Goal: Transaction & Acquisition: Book appointment/travel/reservation

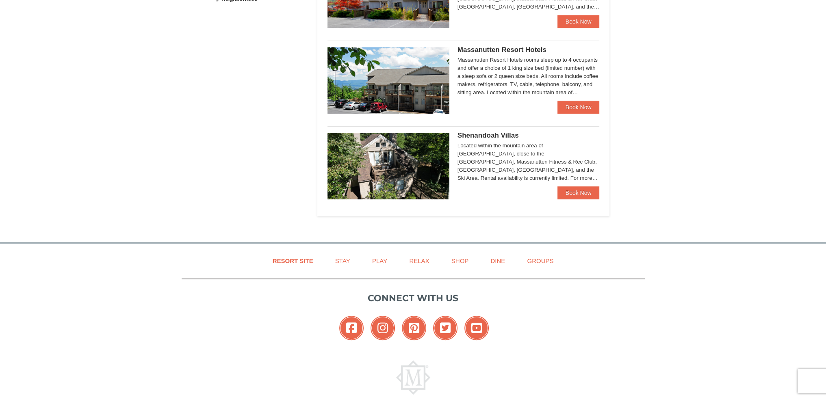
scroll to position [487, 0]
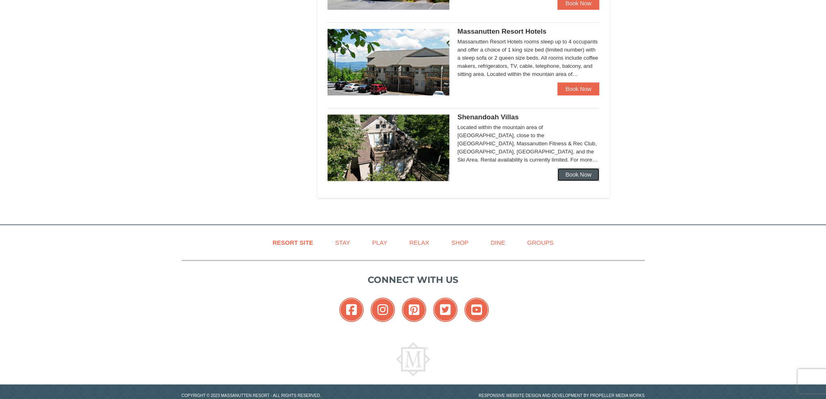
click at [575, 175] on link "Book Now" at bounding box center [578, 174] width 42 height 13
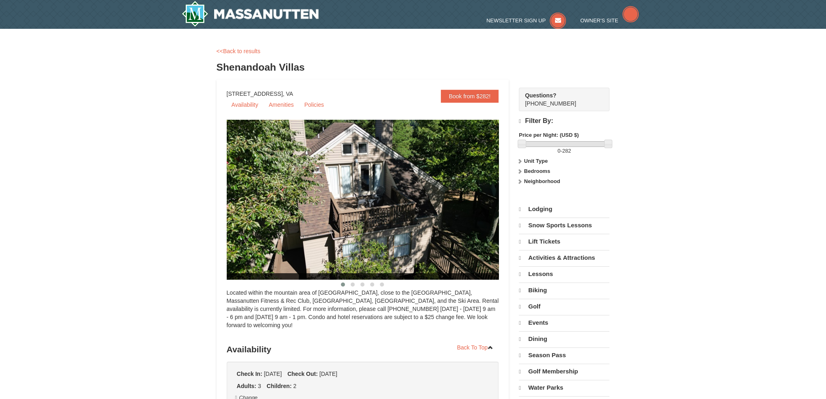
select select "10"
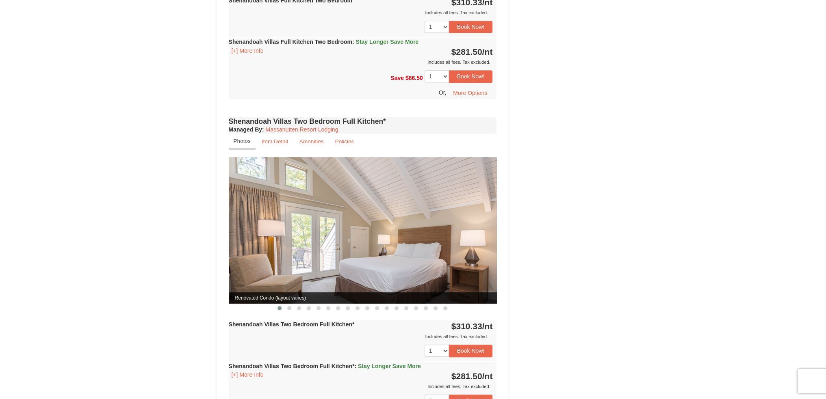
scroll to position [569, 0]
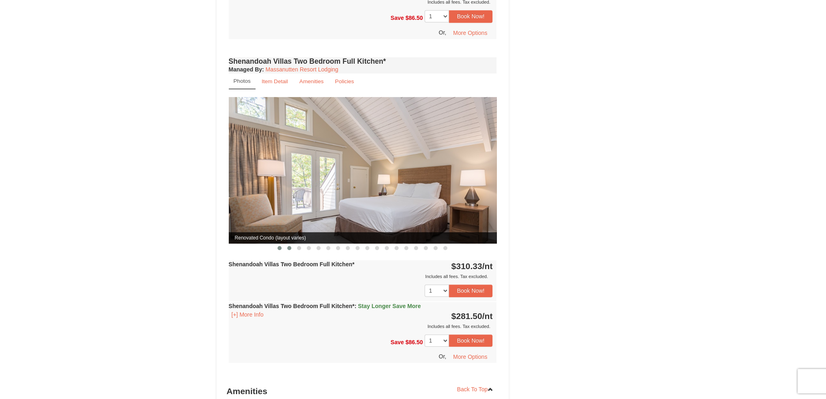
click at [288, 246] on span at bounding box center [289, 248] width 4 height 4
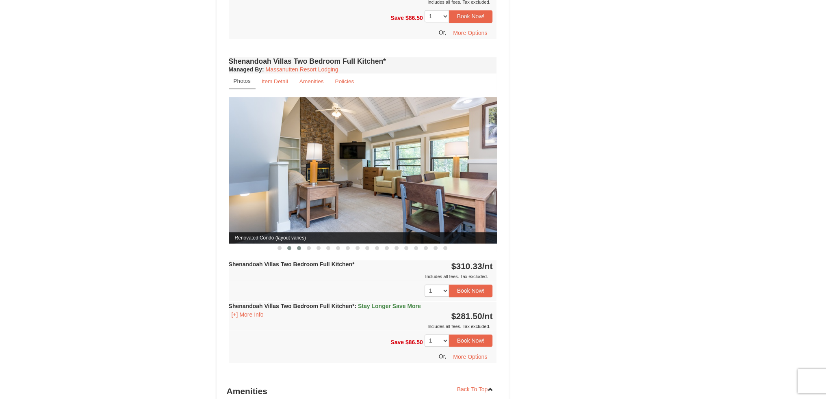
click at [299, 246] on span at bounding box center [299, 248] width 4 height 4
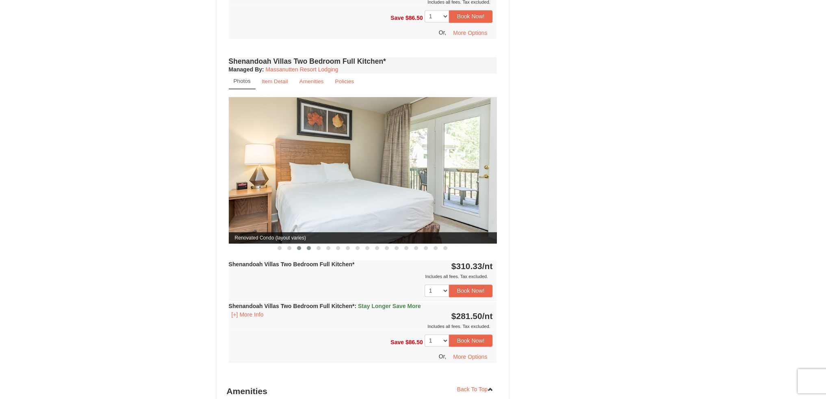
click at [310, 246] on span at bounding box center [309, 248] width 4 height 4
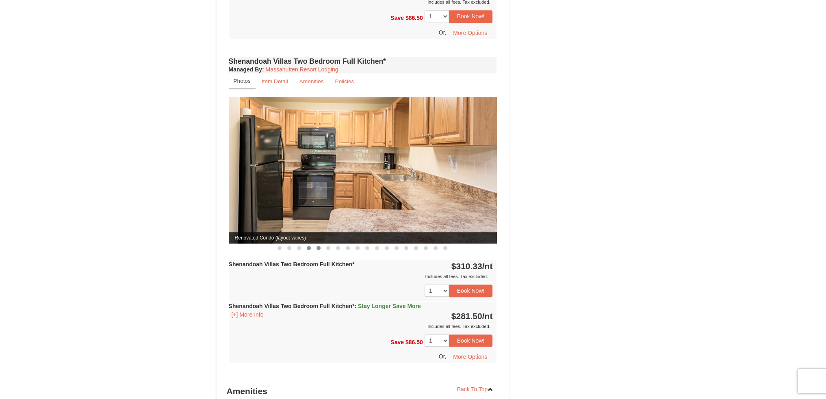
click at [316, 244] on button at bounding box center [319, 248] width 10 height 8
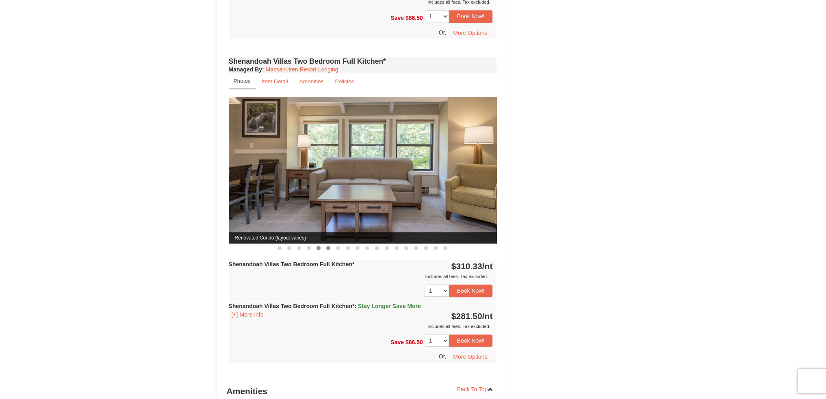
click at [328, 246] on span at bounding box center [328, 248] width 4 height 4
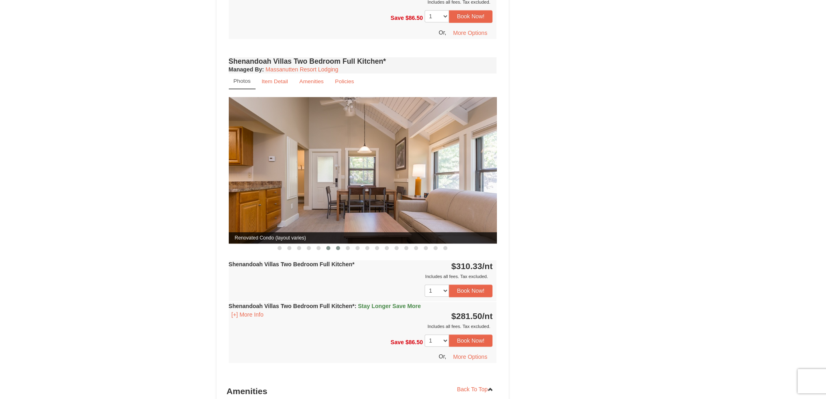
click at [338, 246] on span at bounding box center [338, 248] width 4 height 4
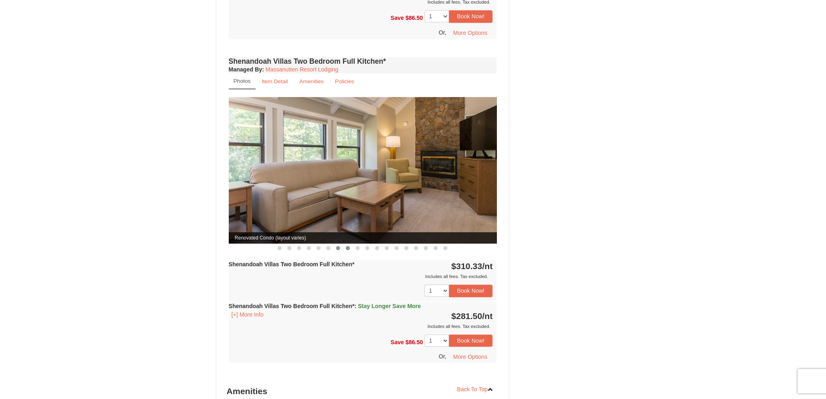
click at [346, 246] on span at bounding box center [348, 248] width 4 height 4
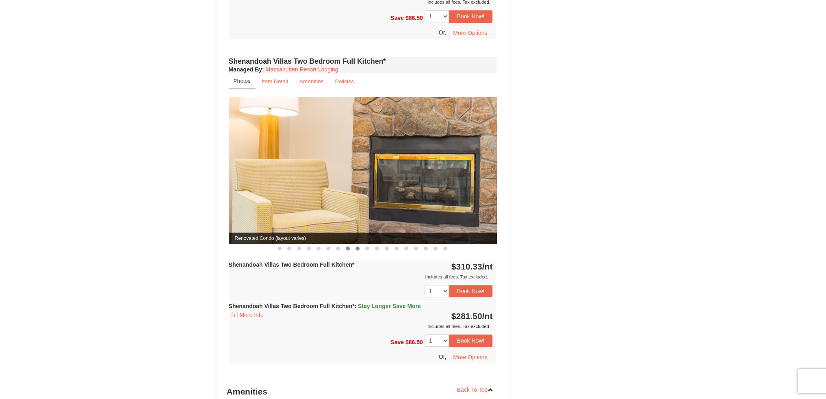
click at [357, 247] on span at bounding box center [357, 249] width 4 height 4
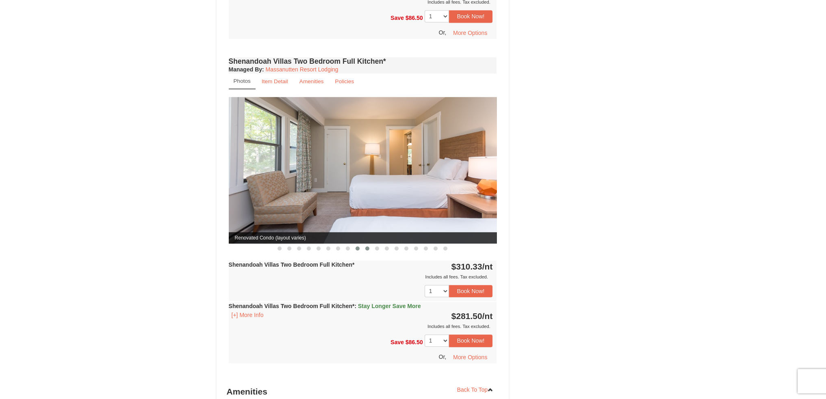
click at [371, 245] on button at bounding box center [367, 249] width 10 height 8
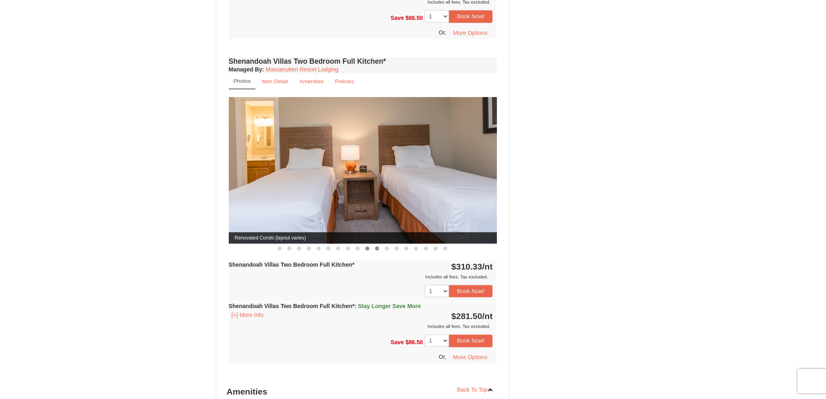
click at [378, 247] on span at bounding box center [377, 249] width 4 height 4
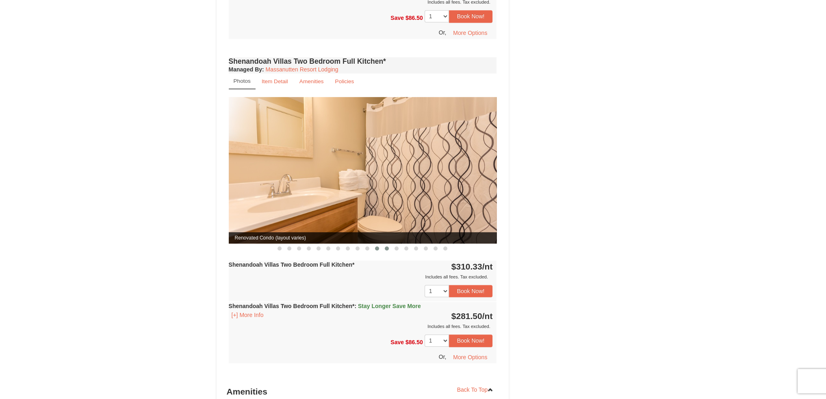
click at [386, 247] on span at bounding box center [387, 249] width 4 height 4
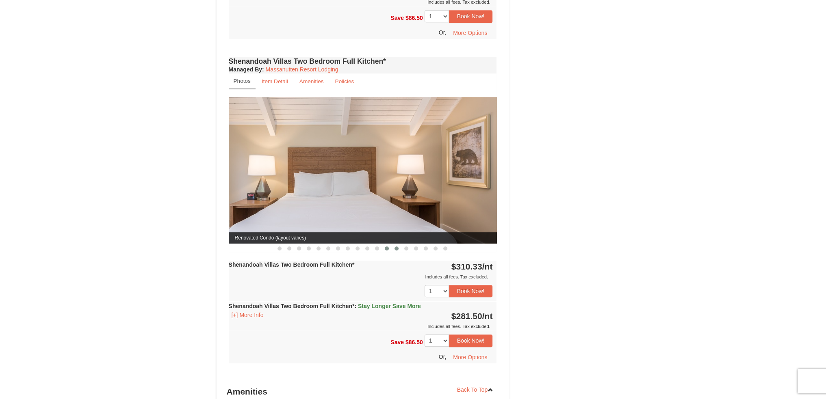
click at [396, 247] on span at bounding box center [396, 249] width 4 height 4
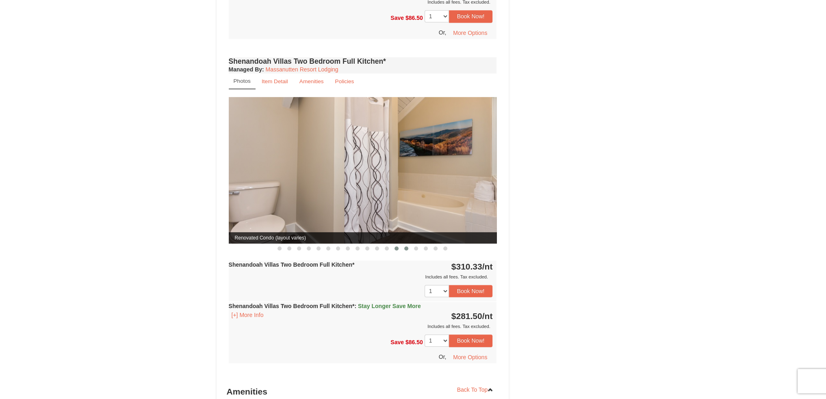
click at [408, 245] on button at bounding box center [406, 249] width 10 height 8
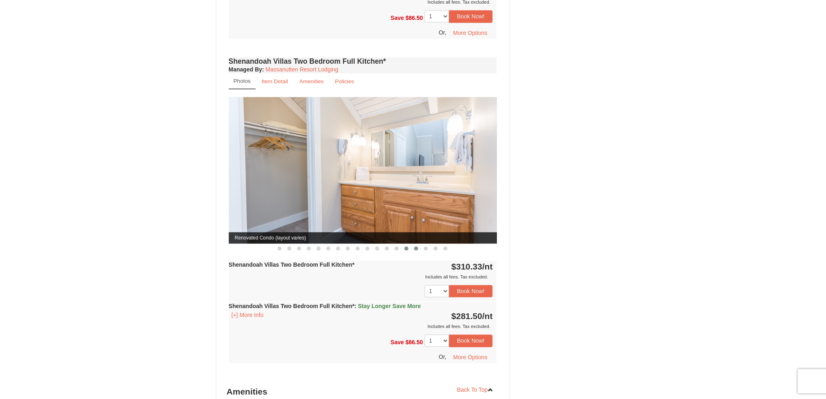
click at [418, 245] on button at bounding box center [416, 249] width 10 height 8
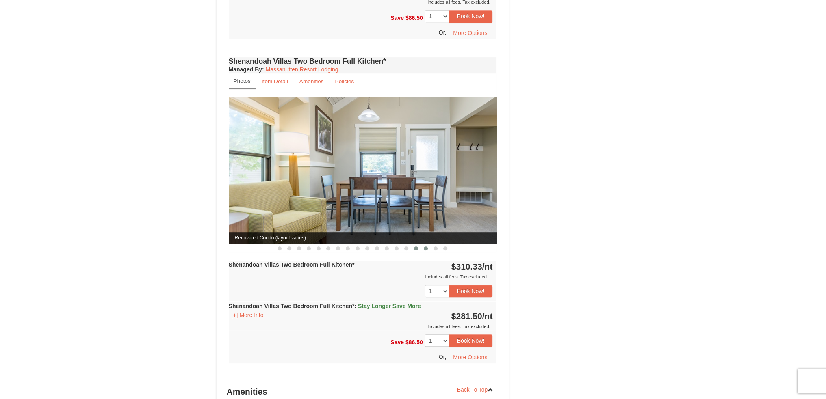
click at [426, 247] on span at bounding box center [426, 249] width 4 height 4
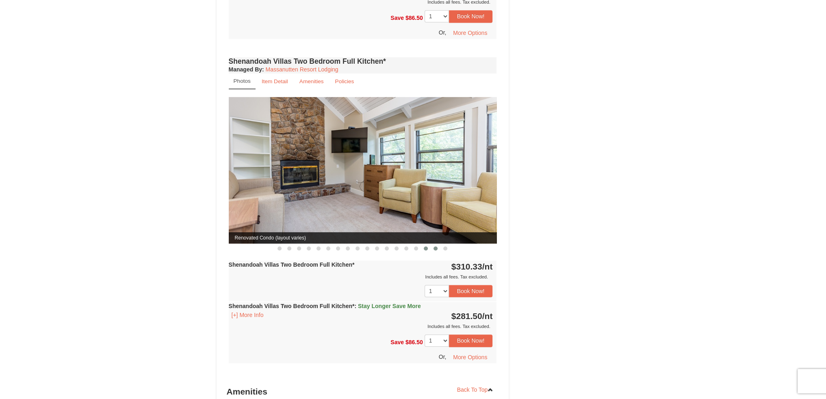
click at [434, 247] on span at bounding box center [435, 249] width 4 height 4
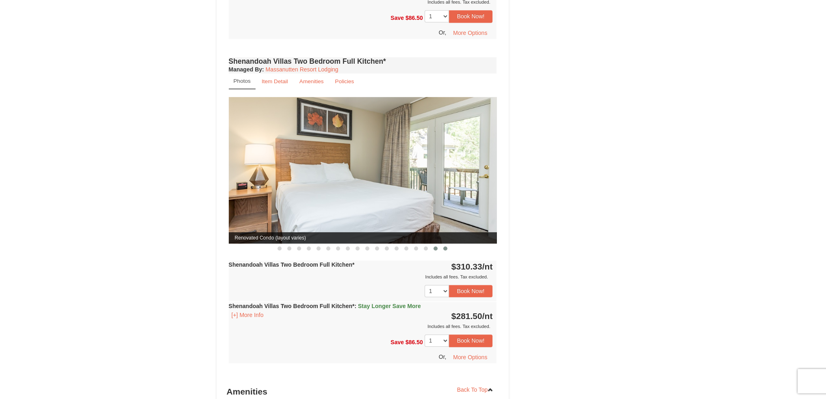
click at [446, 247] on span at bounding box center [445, 249] width 4 height 4
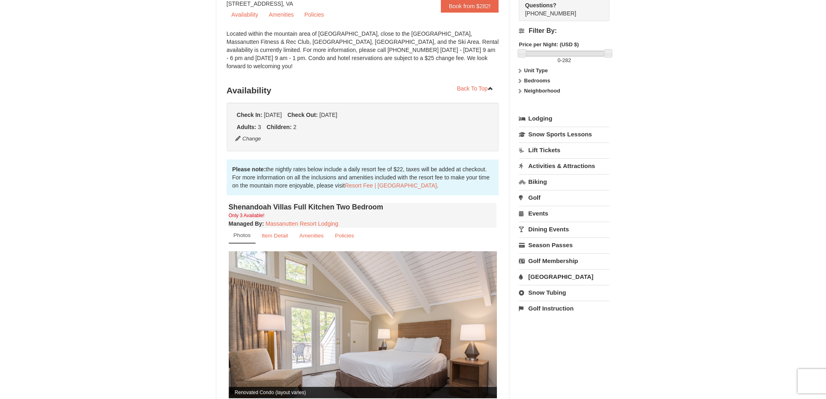
scroll to position [81, 0]
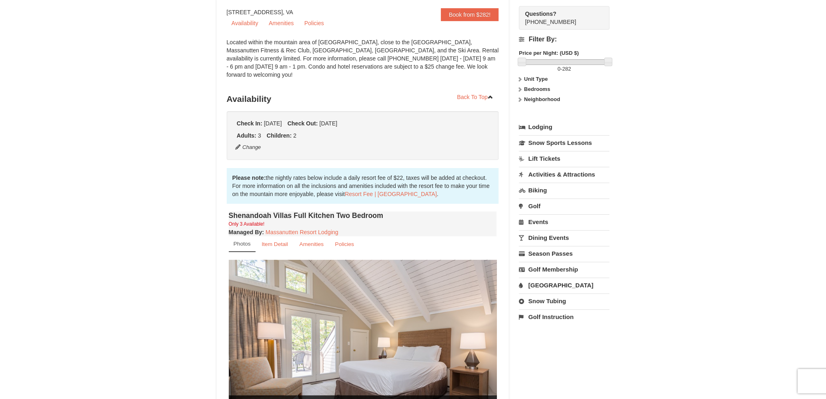
click at [536, 126] on link "Lodging" at bounding box center [564, 127] width 91 height 15
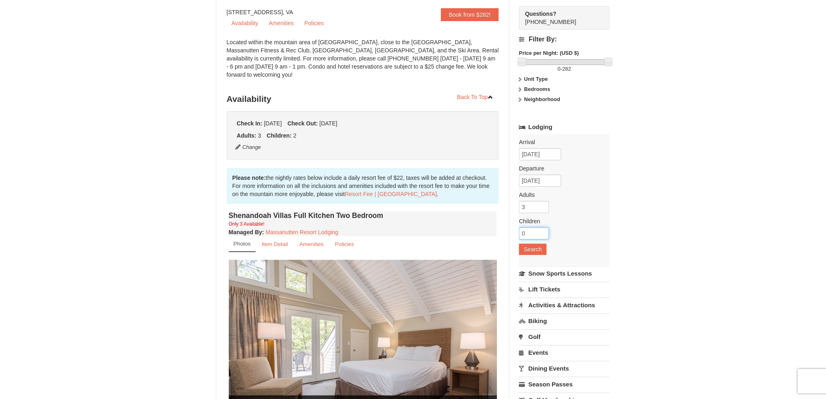
click at [523, 230] on input "0" at bounding box center [534, 233] width 30 height 12
click at [544, 230] on input "1" at bounding box center [534, 233] width 30 height 12
type input "2"
click at [544, 230] on input "2" at bounding box center [534, 233] width 30 height 12
click at [535, 248] on button "Search" at bounding box center [533, 249] width 28 height 11
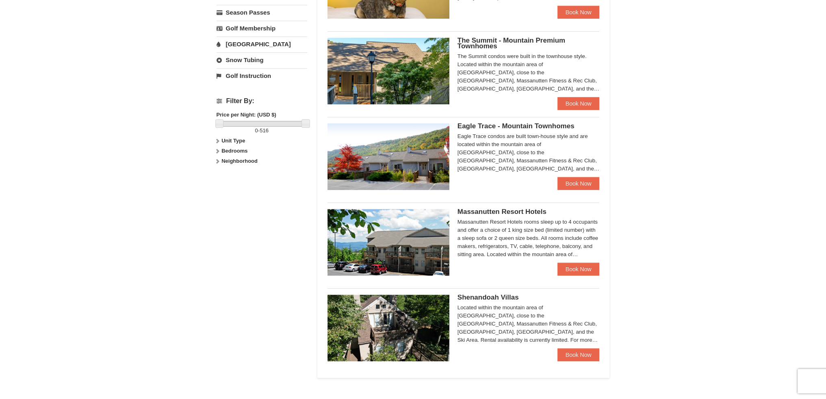
scroll to position [325, 0]
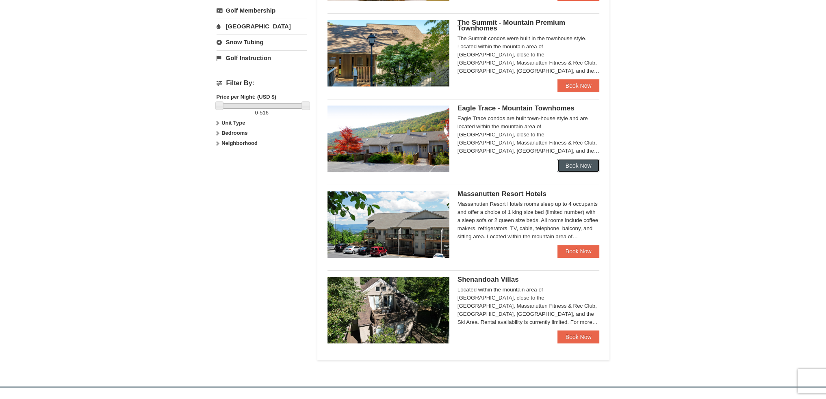
click at [580, 165] on link "Book Now" at bounding box center [578, 165] width 42 height 13
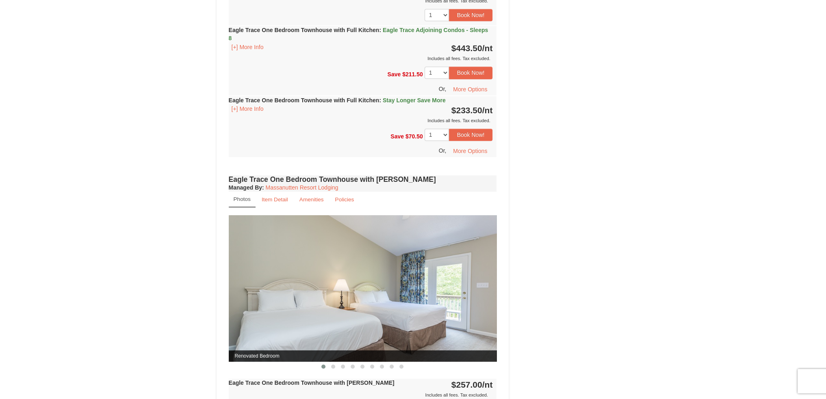
scroll to position [366, 0]
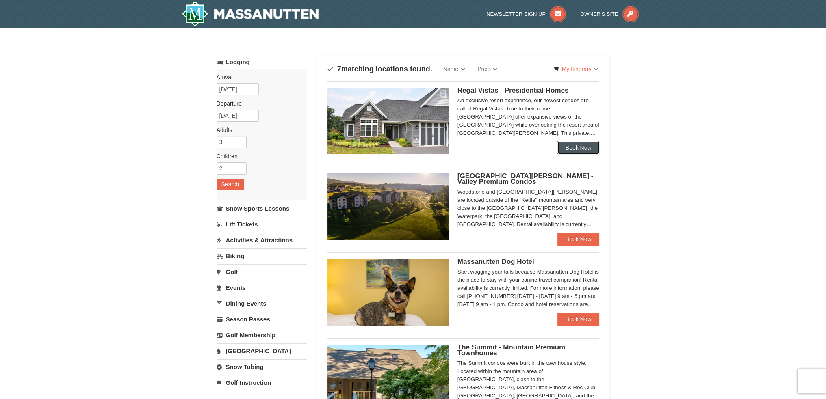
click at [583, 147] on link "Book Now" at bounding box center [578, 147] width 42 height 13
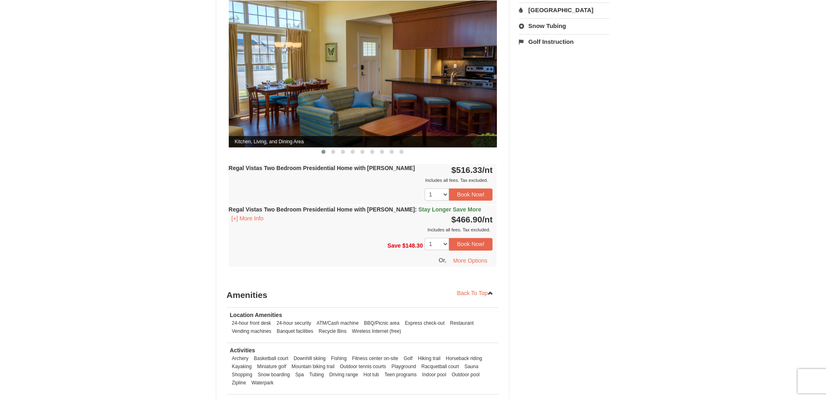
scroll to position [325, 0]
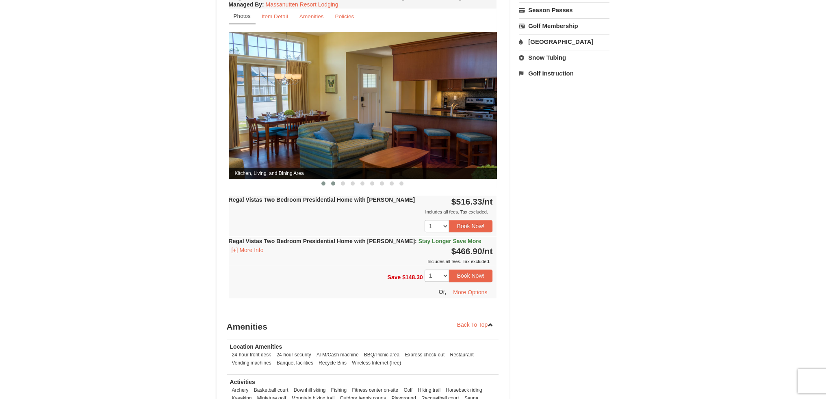
click at [334, 182] on span at bounding box center [333, 184] width 4 height 4
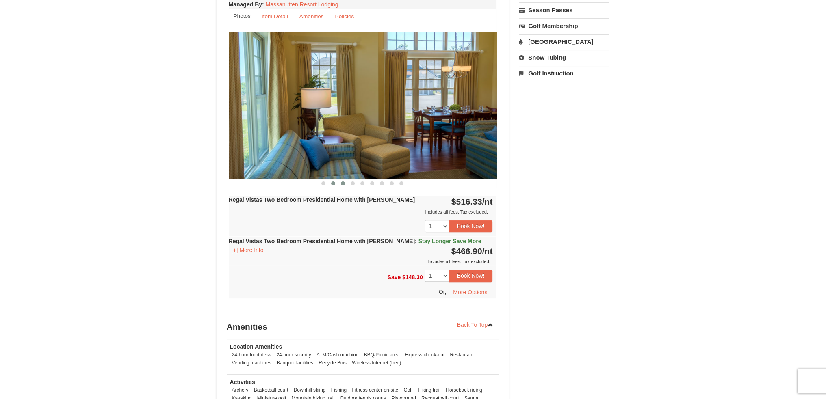
click at [343, 182] on span at bounding box center [343, 184] width 4 height 4
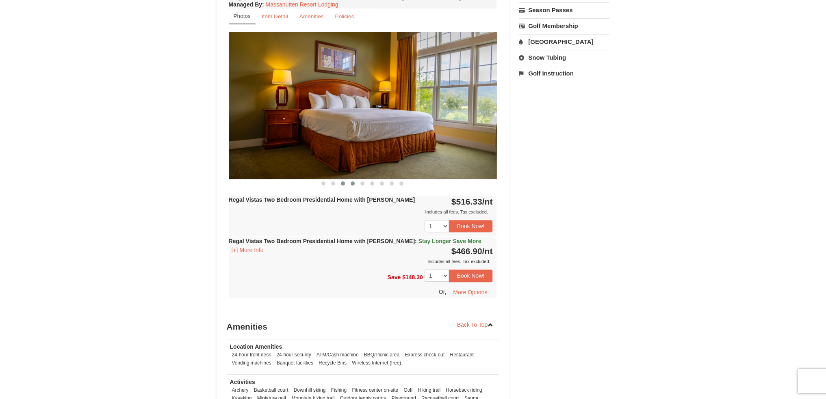
click at [354, 182] on span at bounding box center [353, 184] width 4 height 4
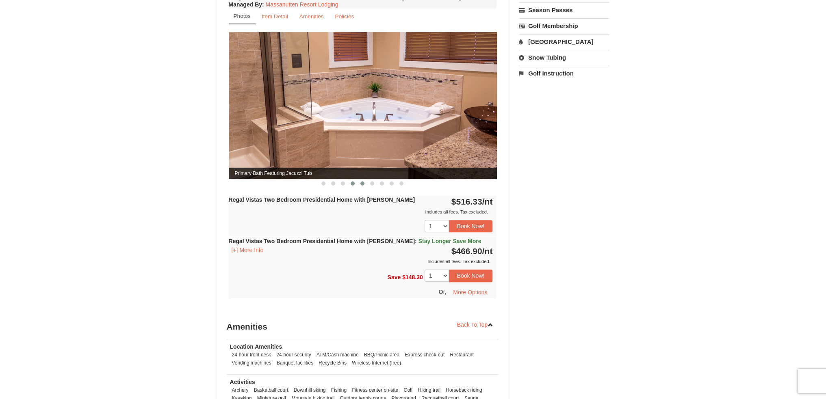
click at [362, 182] on span at bounding box center [362, 184] width 4 height 4
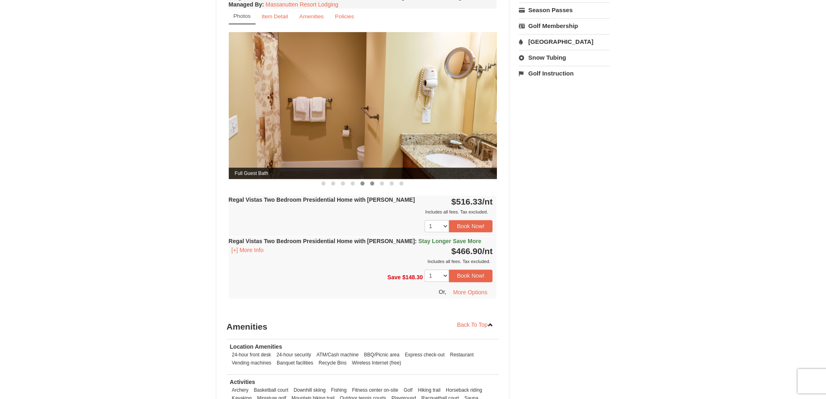
click at [374, 182] on span at bounding box center [372, 184] width 4 height 4
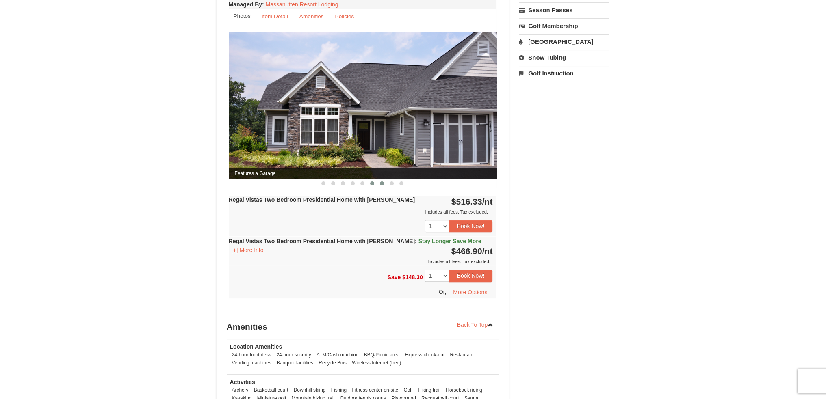
click at [380, 182] on span at bounding box center [382, 184] width 4 height 4
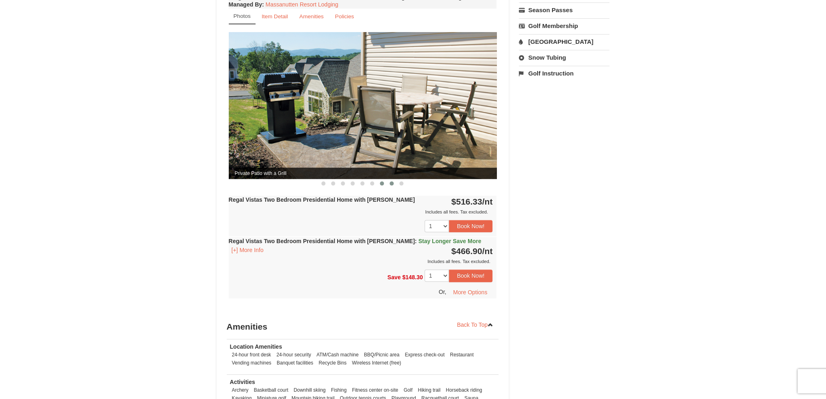
click at [391, 182] on span at bounding box center [392, 184] width 4 height 4
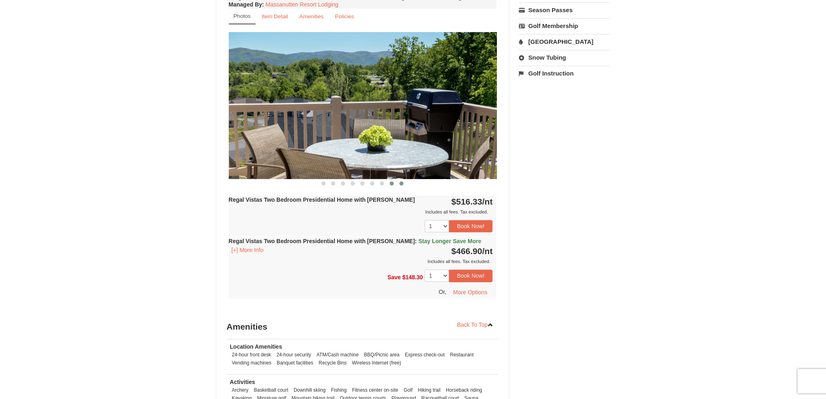
click at [399, 182] on span at bounding box center [401, 184] width 4 height 4
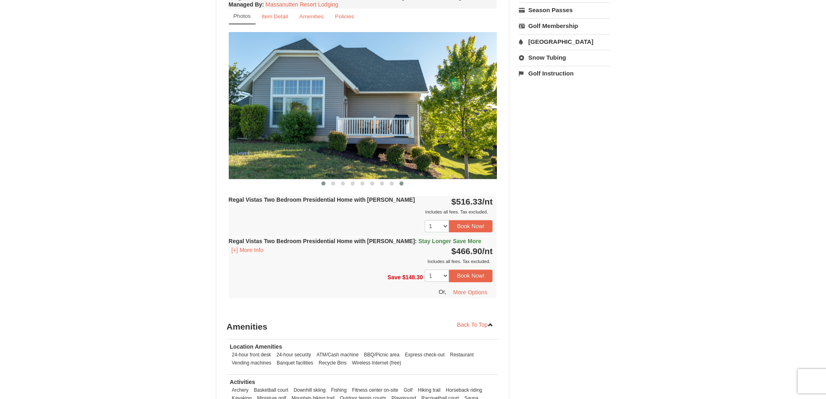
click at [324, 182] on span at bounding box center [323, 184] width 4 height 4
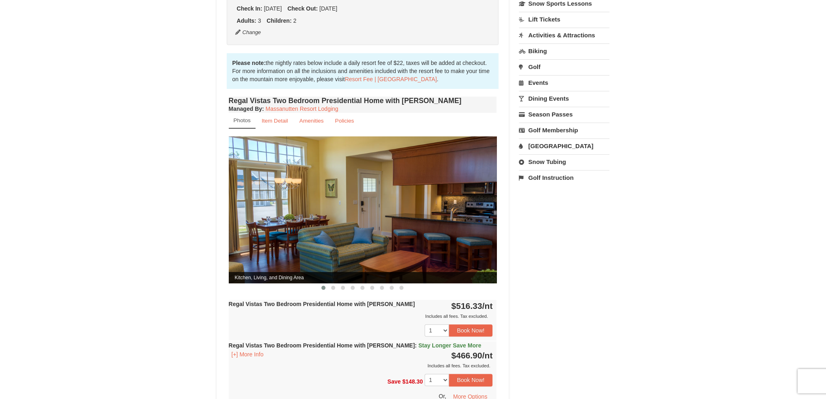
scroll to position [162, 0]
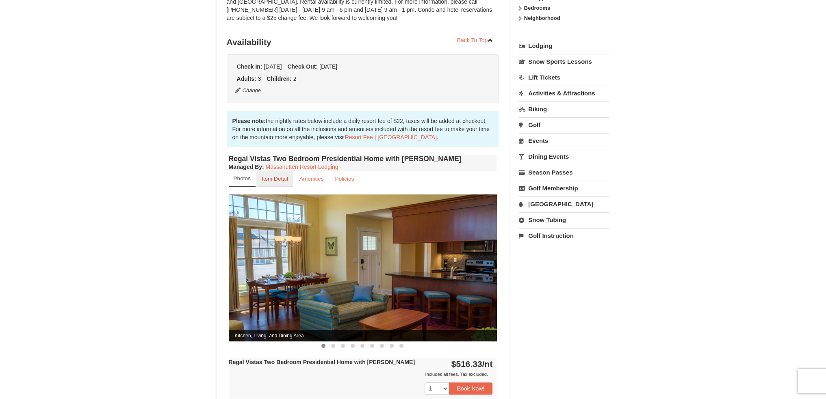
click at [281, 176] on small "Item Detail" at bounding box center [275, 179] width 26 height 6
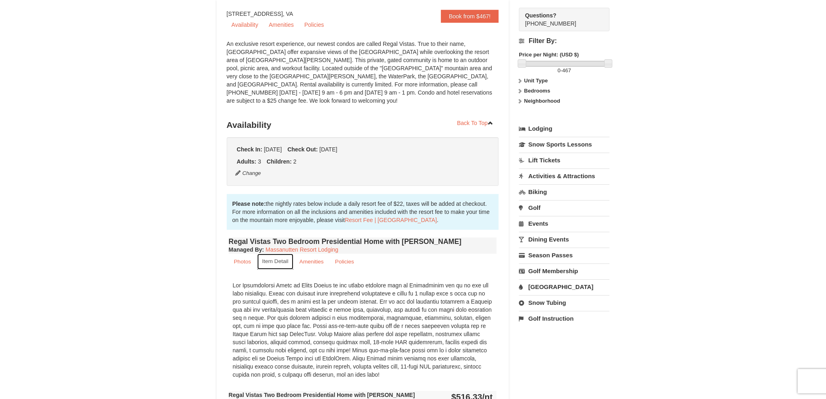
scroll to position [81, 0]
click at [316, 257] on small "Amenities" at bounding box center [311, 260] width 24 height 6
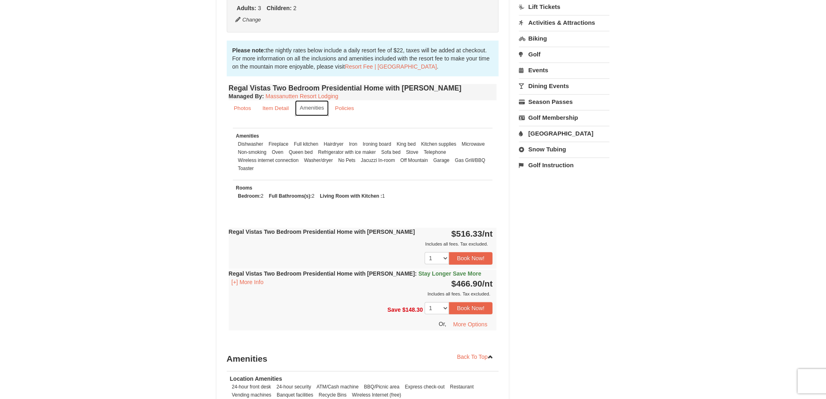
scroll to position [122, 0]
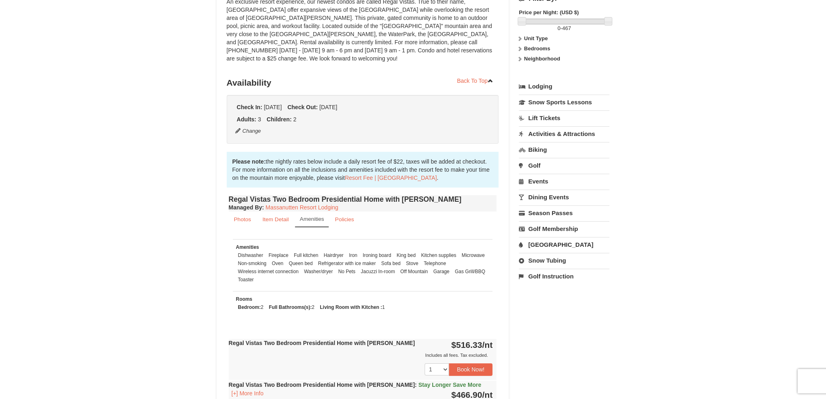
click at [538, 245] on link "[GEOGRAPHIC_DATA]" at bounding box center [564, 244] width 91 height 15
click at [535, 297] on button "Search" at bounding box center [533, 295] width 28 height 11
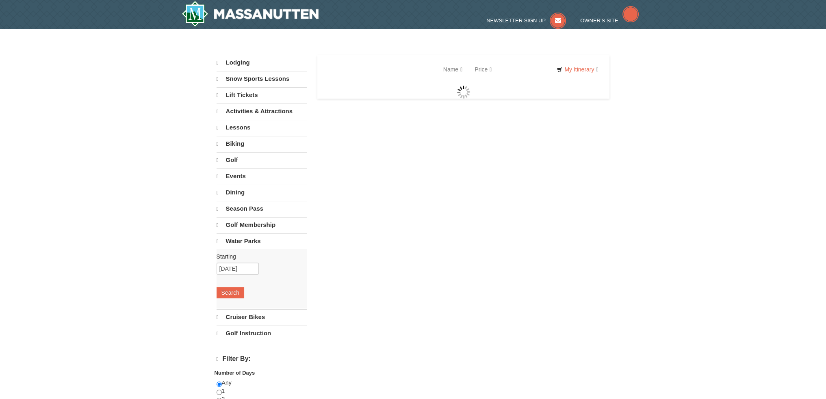
select select "10"
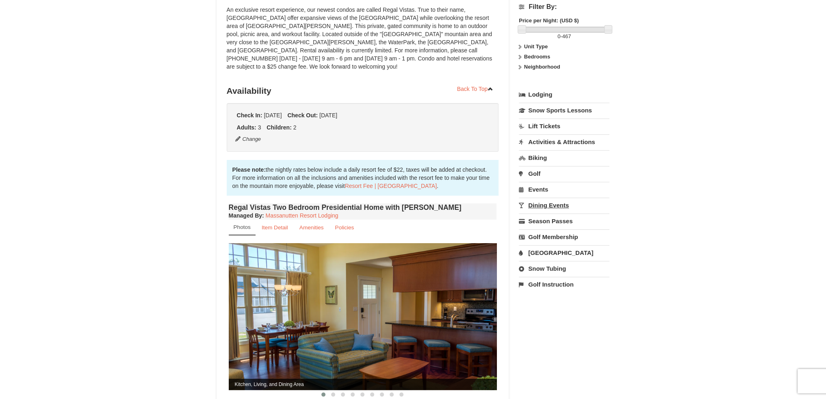
scroll to position [122, 0]
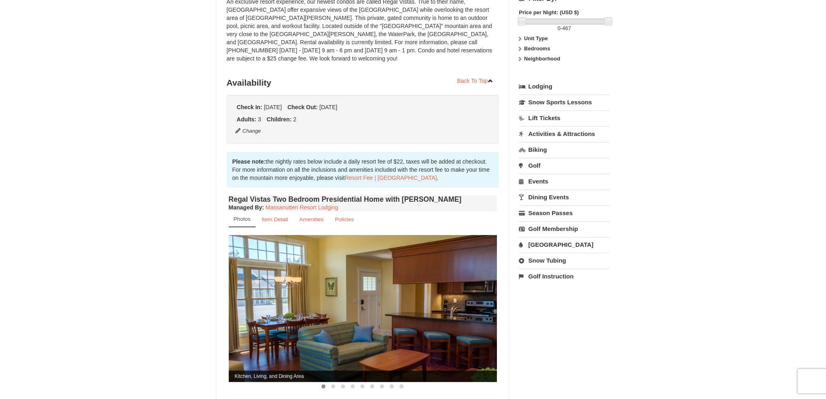
click at [542, 242] on link "[GEOGRAPHIC_DATA]" at bounding box center [564, 244] width 91 height 15
click at [539, 268] on input "[DATE]" at bounding box center [540, 272] width 42 height 12
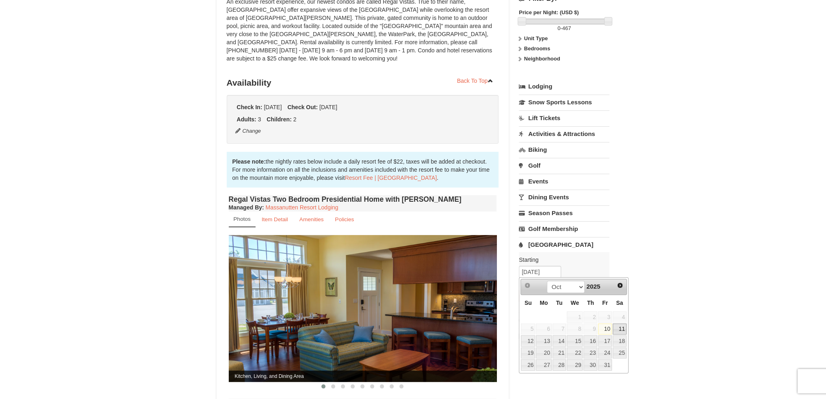
click at [621, 329] on link "11" at bounding box center [620, 329] width 14 height 11
type input "[DATE]"
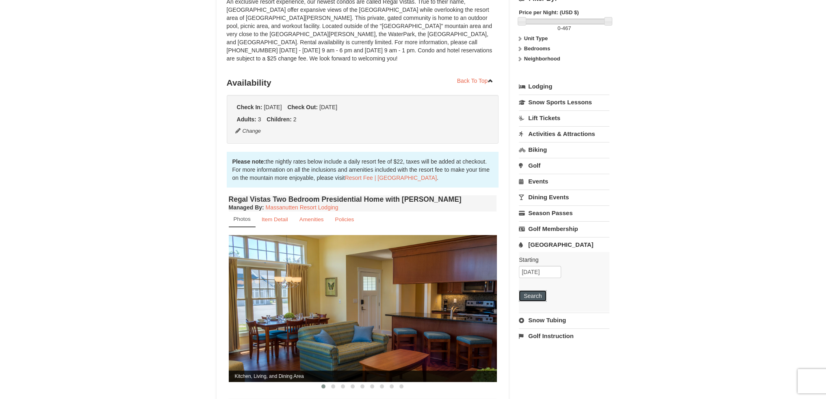
click at [528, 295] on button "Search" at bounding box center [533, 295] width 28 height 11
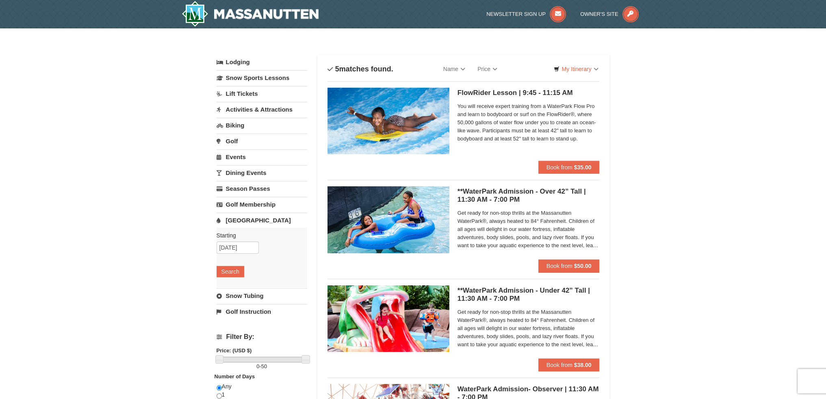
click at [235, 218] on link "Water Park" at bounding box center [262, 220] width 91 height 15
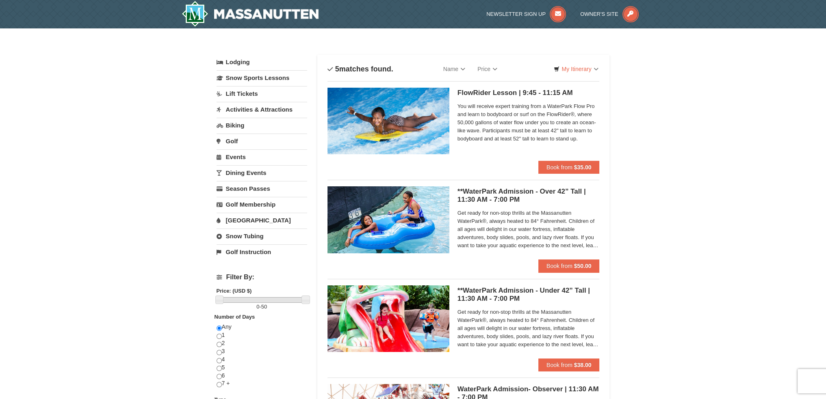
click at [235, 218] on link "Water Park" at bounding box center [262, 220] width 91 height 15
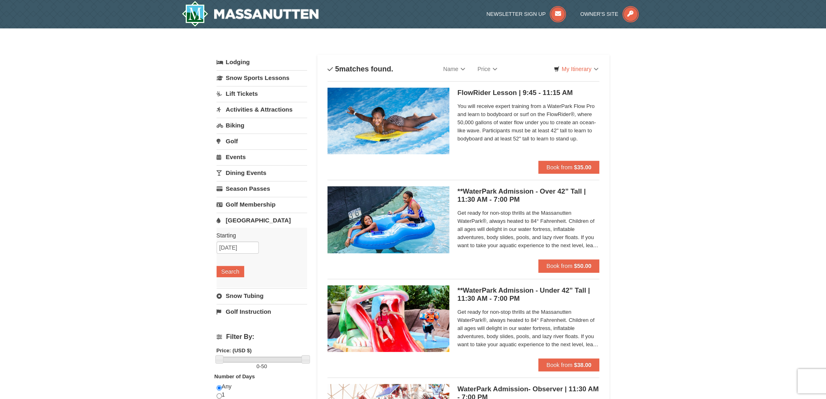
click at [250, 109] on link "Activities & Attractions" at bounding box center [262, 109] width 91 height 15
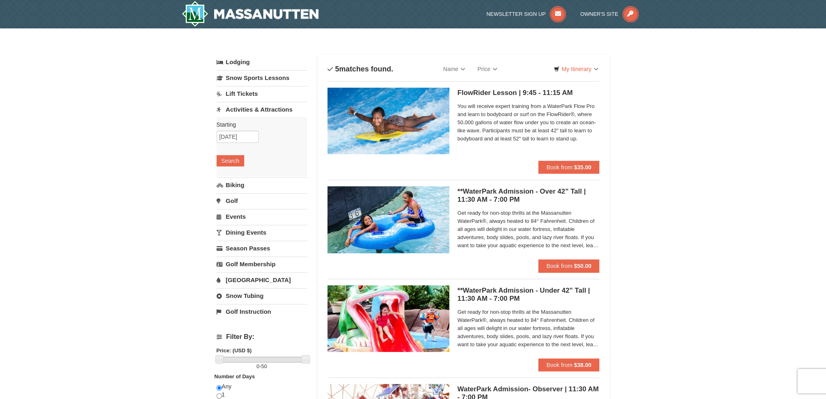
click at [250, 109] on link "Activities & Attractions" at bounding box center [262, 109] width 91 height 15
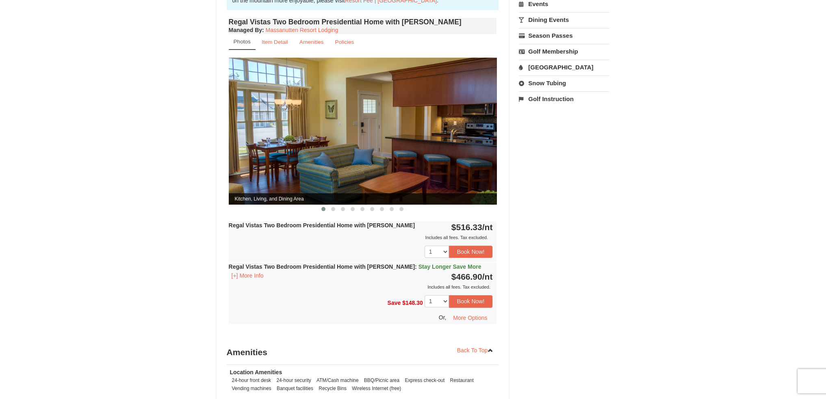
scroll to position [325, 0]
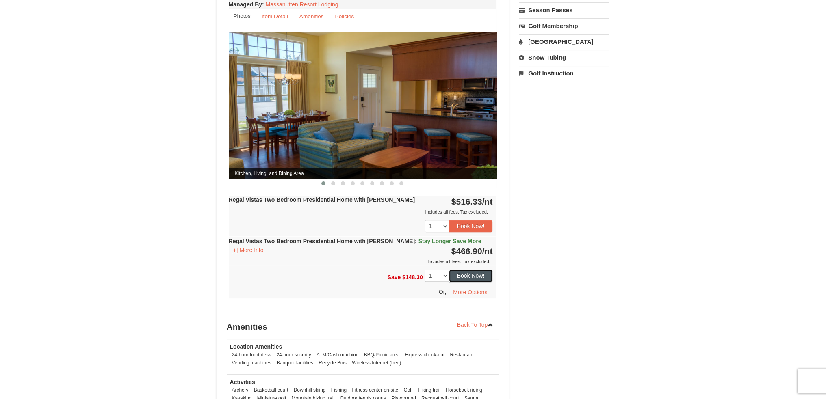
click at [472, 270] on button "Book Now!" at bounding box center [471, 276] width 44 height 12
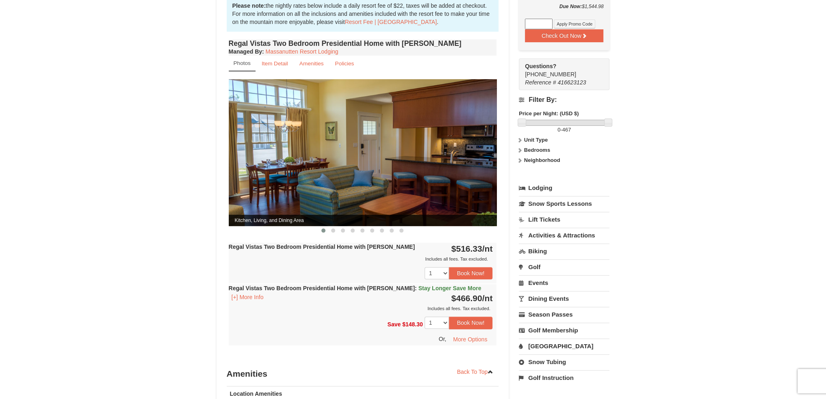
scroll to position [282, 0]
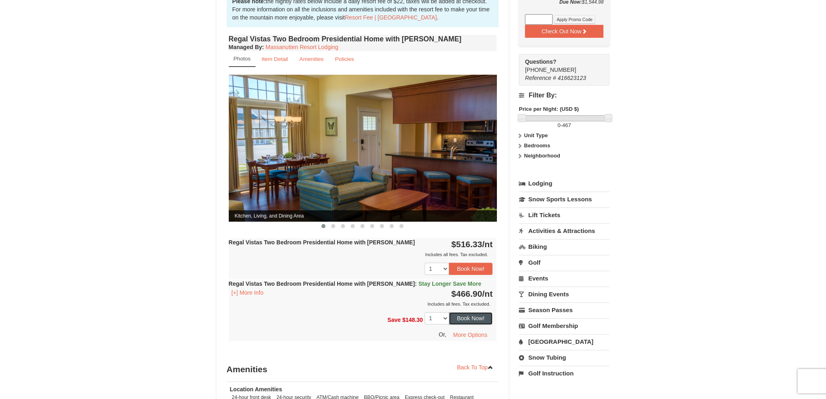
click at [473, 312] on button "Book Now!" at bounding box center [471, 318] width 44 height 12
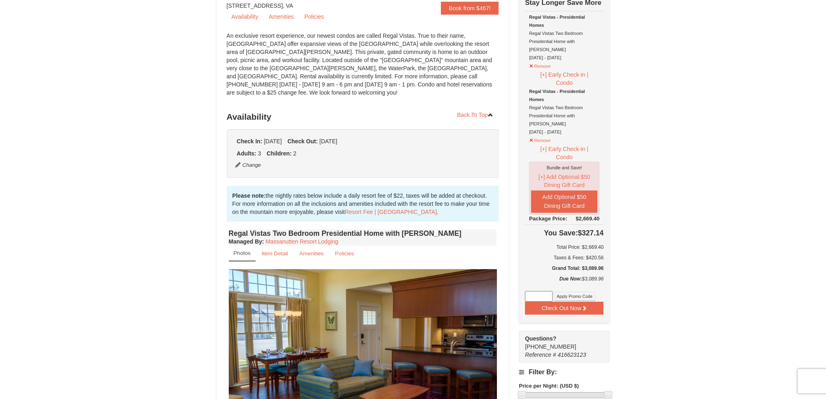
scroll to position [81, 0]
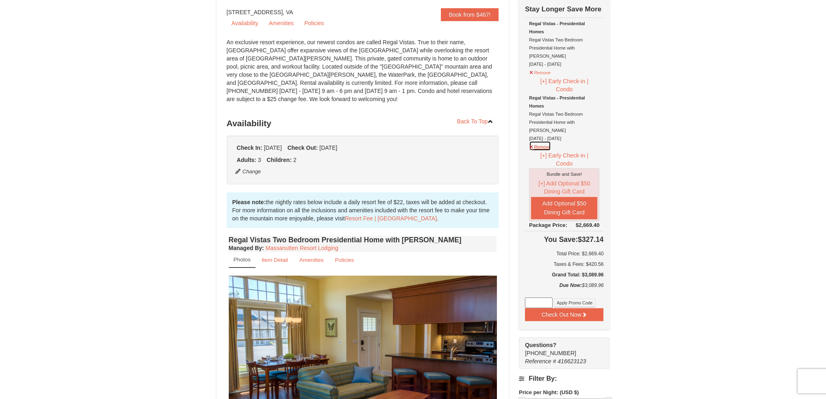
click at [542, 141] on button "Remove" at bounding box center [540, 146] width 22 height 10
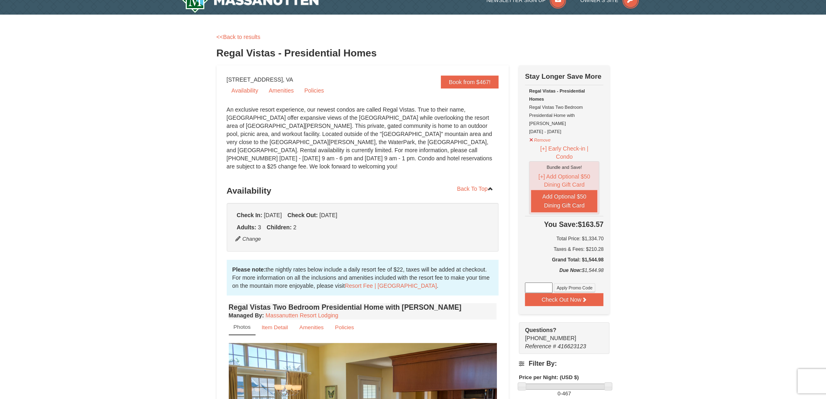
scroll to position [0, 0]
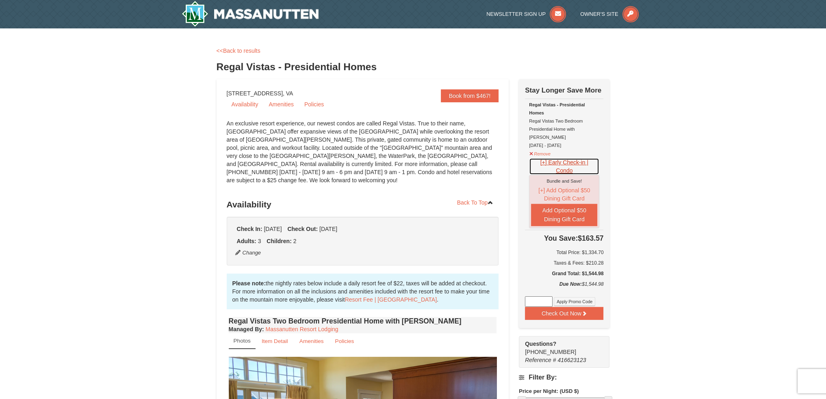
click at [562, 158] on button "[+] Early Check-in | Condo" at bounding box center [564, 166] width 70 height 17
click at [318, 107] on link "Policies" at bounding box center [313, 104] width 29 height 12
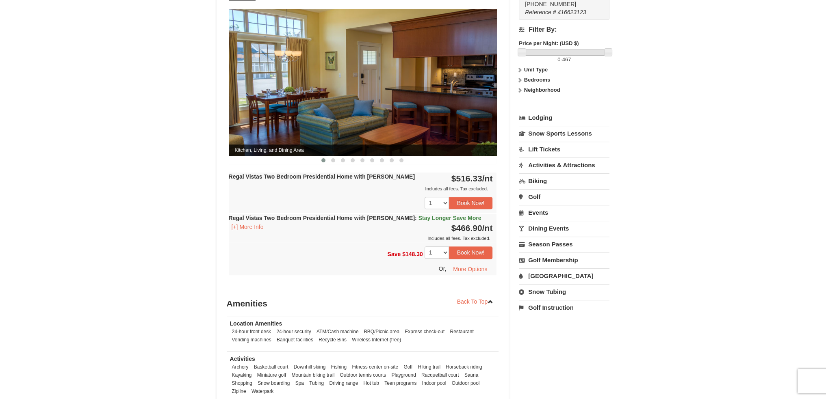
scroll to position [615, 0]
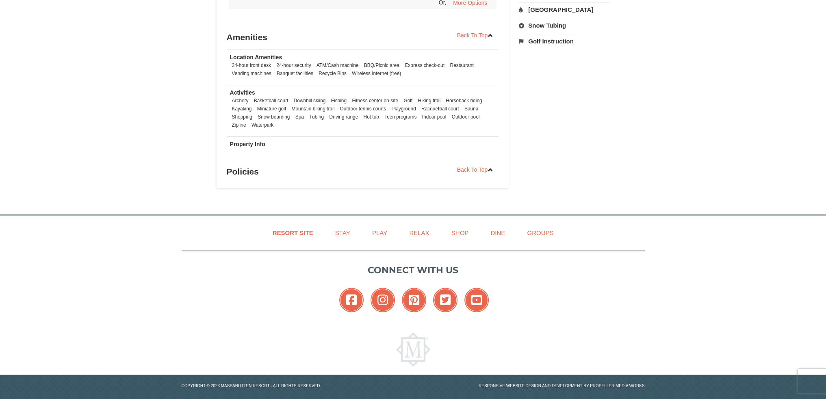
click at [242, 165] on h3 "Policies" at bounding box center [363, 172] width 272 height 16
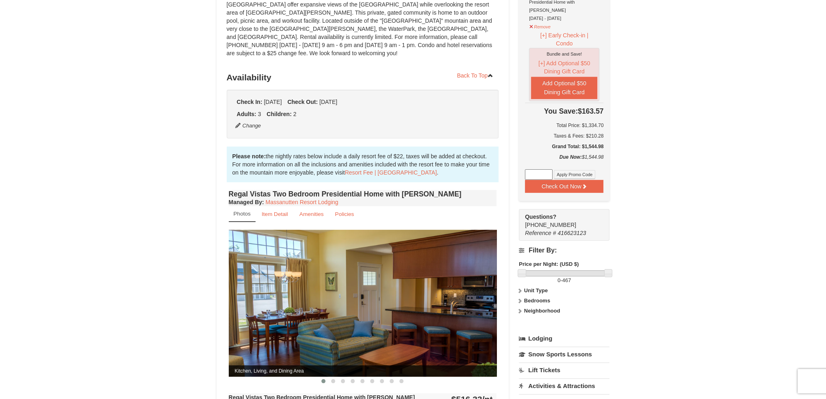
scroll to position [87, 0]
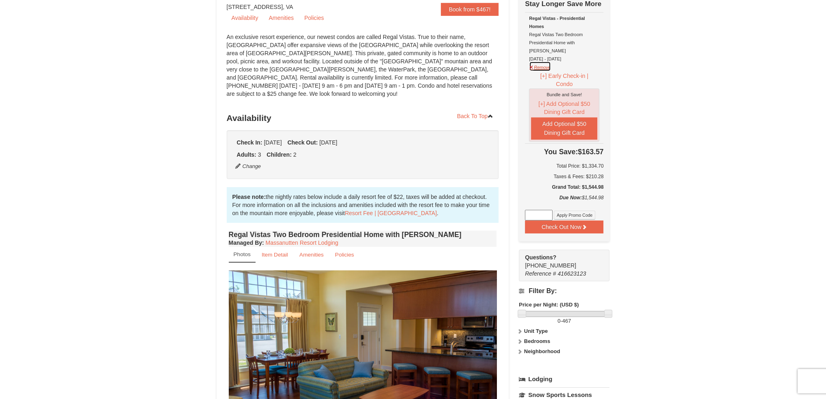
click at [535, 61] on button "Remove" at bounding box center [540, 66] width 22 height 10
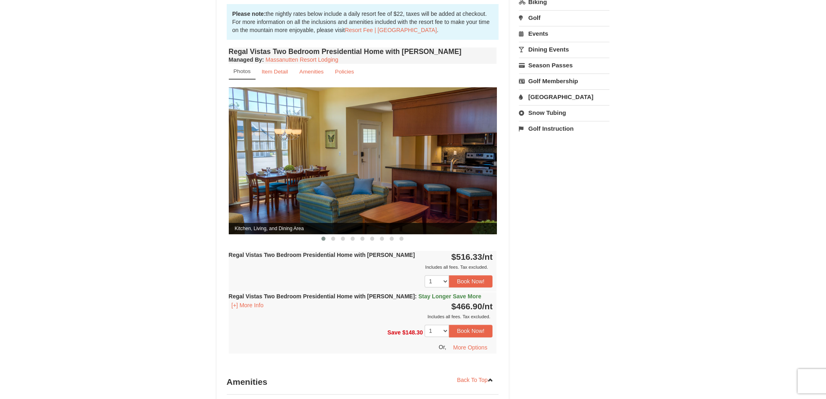
scroll to position [325, 0]
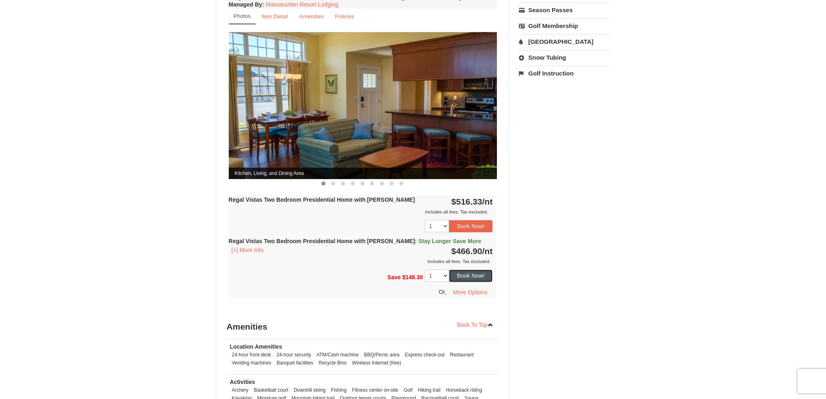
click at [478, 270] on button "Book Now!" at bounding box center [471, 276] width 44 height 12
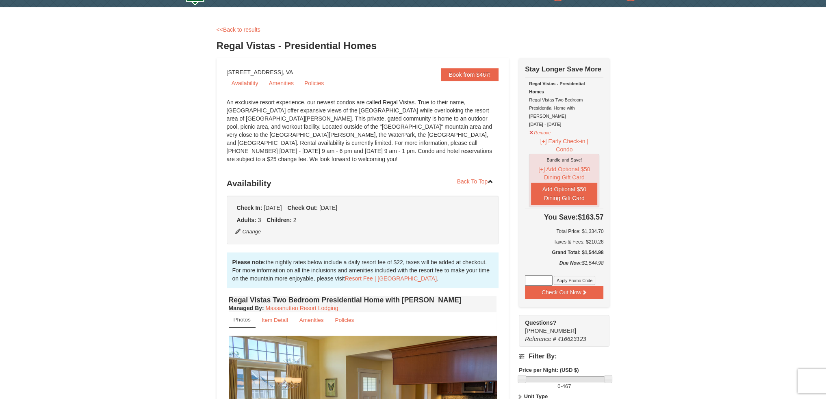
scroll to position [41, 0]
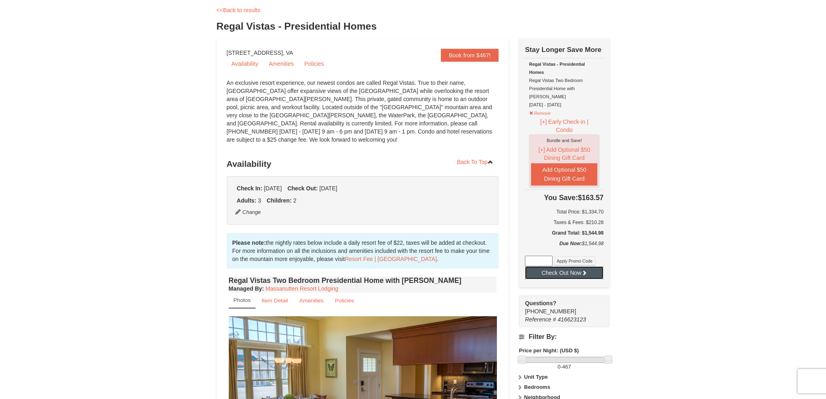
click at [564, 266] on button "Check Out Now" at bounding box center [564, 272] width 78 height 13
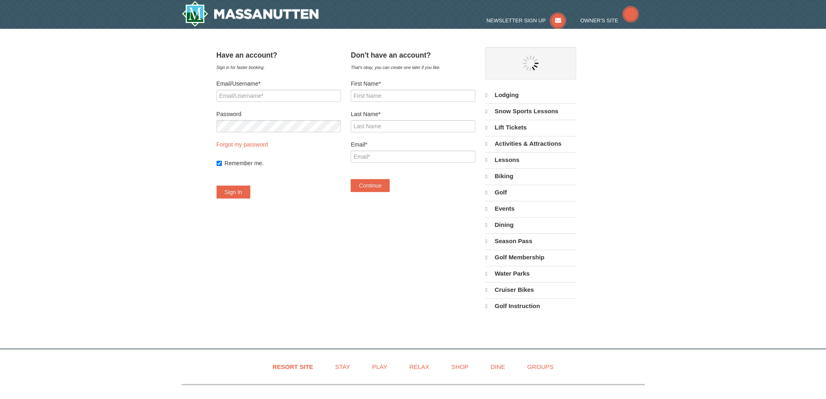
select select "10"
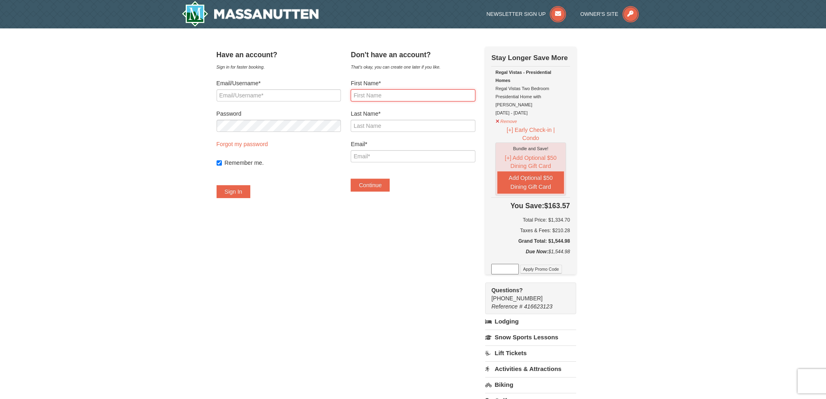
click at [372, 95] on input "First Name*" at bounding box center [413, 95] width 124 height 12
type input "CHRIS"
type input "RAMSEY"
type input "[PERSON_NAME][EMAIL_ADDRESS][DOMAIN_NAME]"
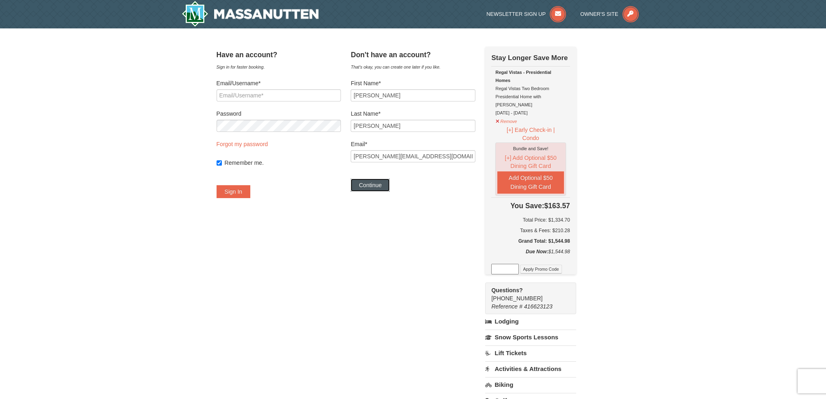
click at [380, 187] on button "Continue" at bounding box center [370, 185] width 39 height 13
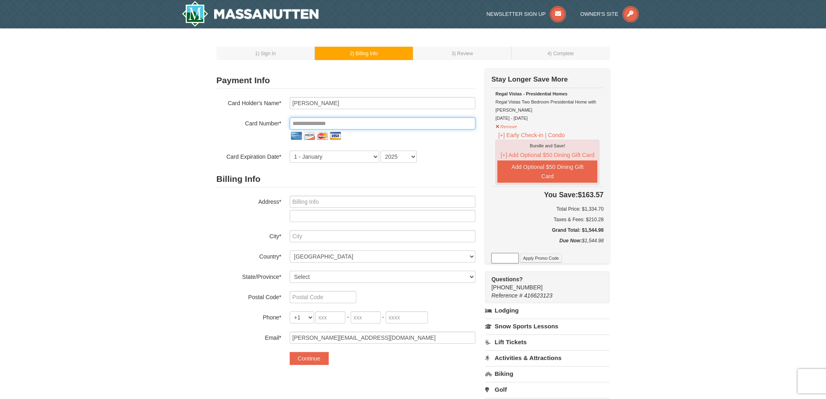
click at [327, 121] on input "tel" at bounding box center [383, 123] width 186 height 12
type input "Bonvoy Card"
type input "**********"
select select "11"
select select "2029"
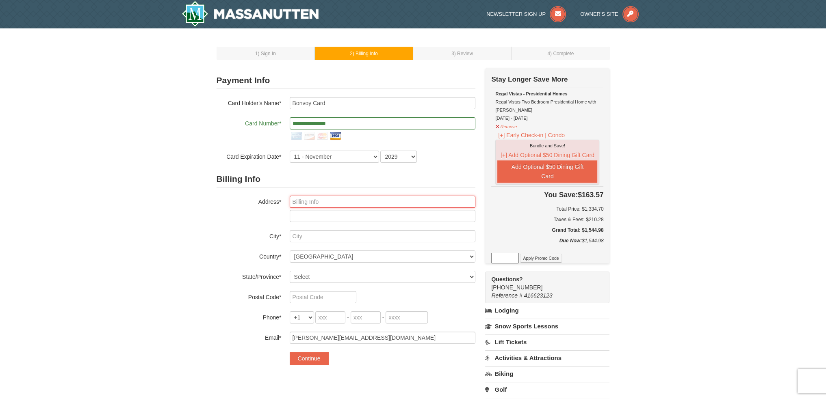
click at [343, 203] on input "text" at bounding box center [383, 202] width 186 height 12
type input "1401 Glade Springs Blvd"
type input "Forest"
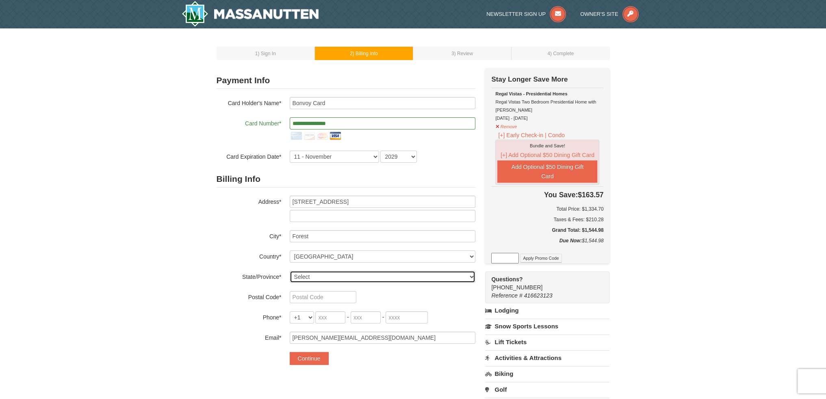
select select "VA"
type input "24551"
type input "412"
type input "585"
type input "5762"
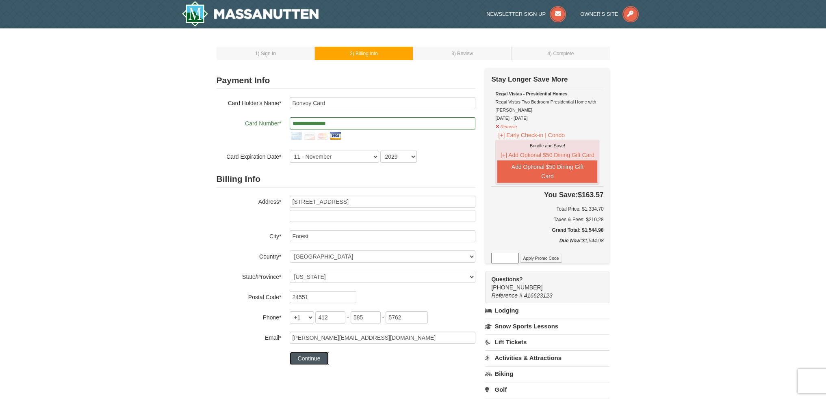
click at [307, 357] on button "Continue" at bounding box center [309, 358] width 39 height 13
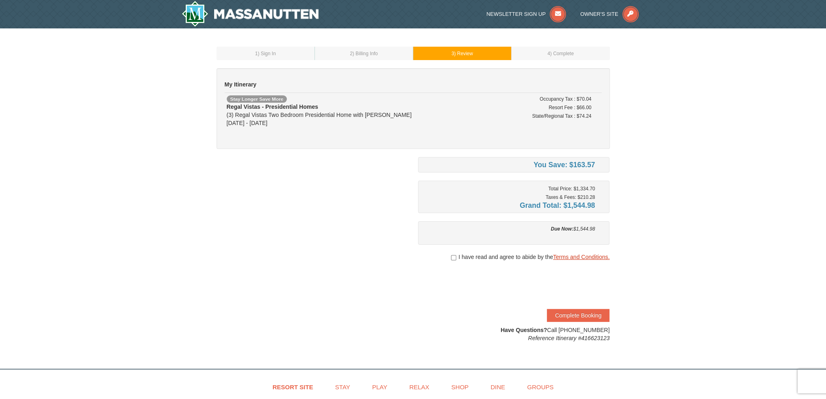
click at [565, 258] on link "Terms and Conditions." at bounding box center [581, 257] width 56 height 6
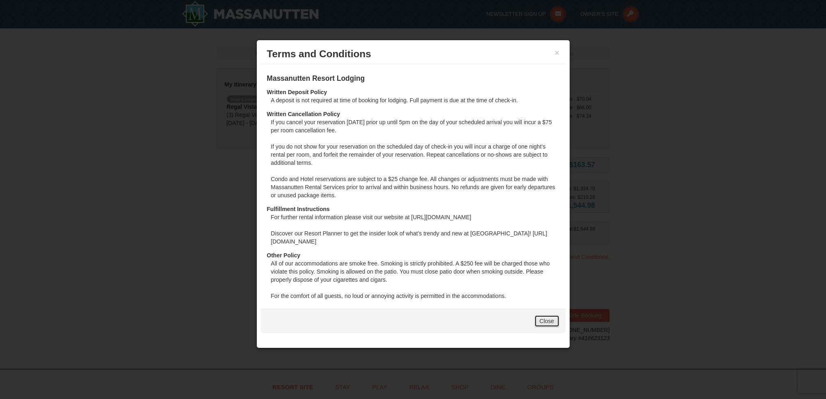
click at [546, 321] on link "Close" at bounding box center [546, 321] width 25 height 12
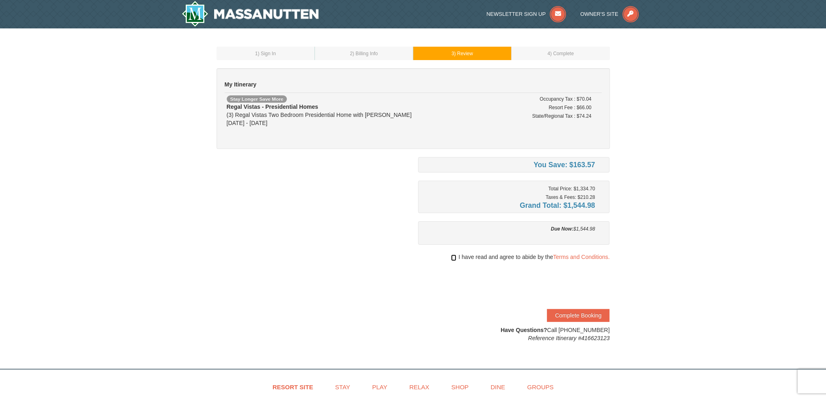
click at [452, 256] on input "checkbox" at bounding box center [453, 258] width 5 height 6
checkbox input "true"
click at [579, 314] on button "Complete Booking" at bounding box center [578, 315] width 63 height 13
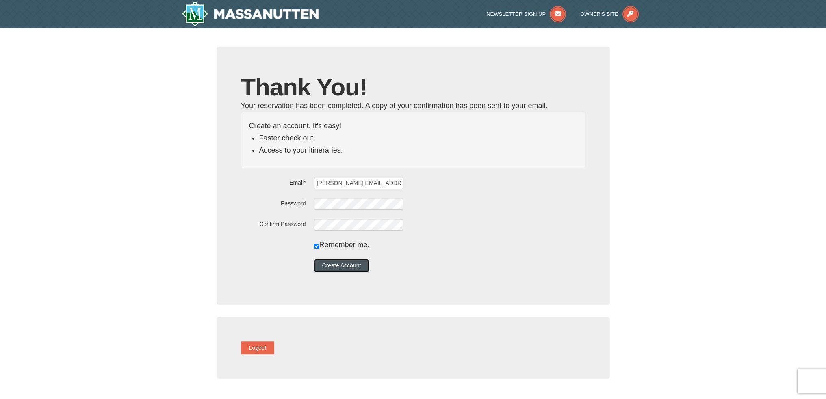
click at [353, 265] on button "Create Account" at bounding box center [341, 265] width 55 height 13
